Goal: Task Accomplishment & Management: Manage account settings

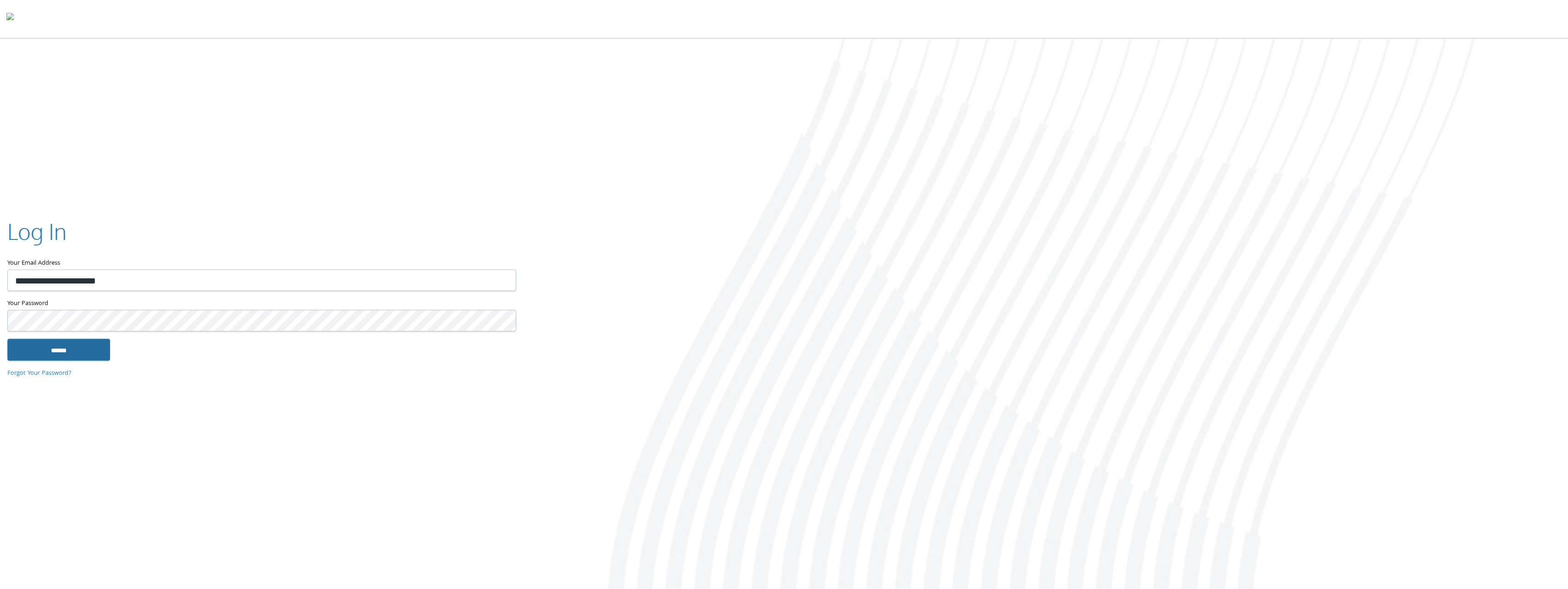
click at [63, 353] on input "******" at bounding box center [58, 350] width 103 height 22
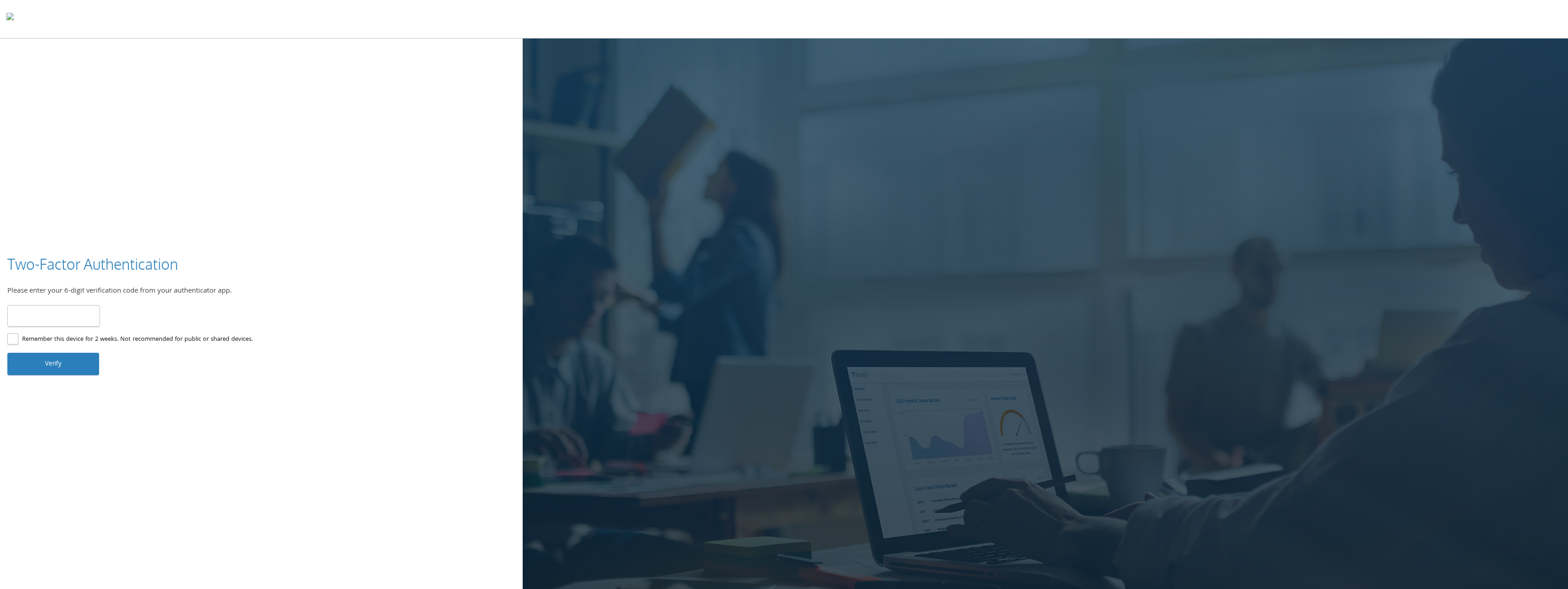
click at [78, 314] on input "number" at bounding box center [54, 315] width 93 height 21
type input "******"
